Goal: Find specific page/section: Find specific page/section

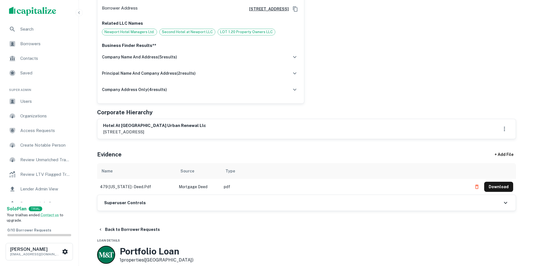
scroll to position [169, 0]
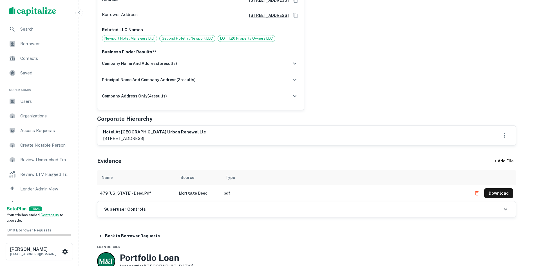
click at [109, 129] on h6 "hotel at [GEOGRAPHIC_DATA] urban renewal llc" at bounding box center [154, 132] width 103 height 6
drag, startPoint x: 109, startPoint y: 129, endPoint x: 133, endPoint y: 131, distance: 24.6
click at [133, 131] on h6 "hotel at [GEOGRAPHIC_DATA] urban renewal llc" at bounding box center [154, 132] width 103 height 6
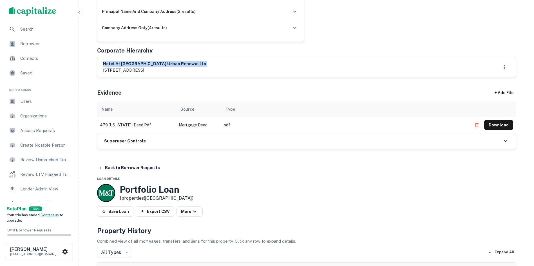
scroll to position [225, 0]
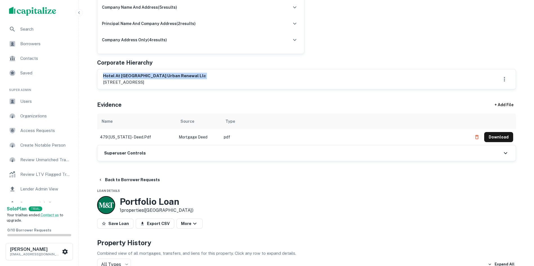
click at [188, 69] on div "hotel at [GEOGRAPHIC_DATA] urban renewal llc [STREET_ADDRESS]" at bounding box center [306, 79] width 418 height 20
click at [111, 75] on h6 "hotel at [GEOGRAPHIC_DATA] urban renewal llc" at bounding box center [154, 76] width 103 height 6
drag, startPoint x: 111, startPoint y: 76, endPoint x: 152, endPoint y: 80, distance: 41.3
click at [152, 80] on div "hotel at [GEOGRAPHIC_DATA] urban renewal llc [STREET_ADDRESS]" at bounding box center [154, 79] width 103 height 13
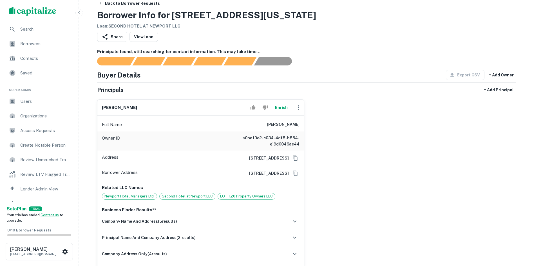
scroll to position [0, 0]
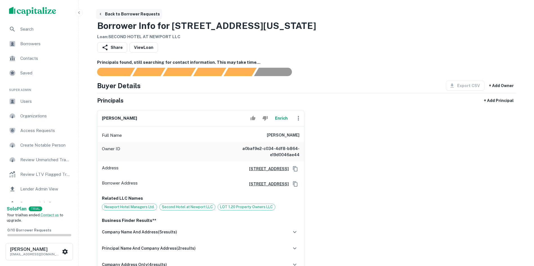
click at [121, 13] on button "Back to Borrower Requests" at bounding box center [129, 14] width 66 height 10
